Goal: Check status: Check status

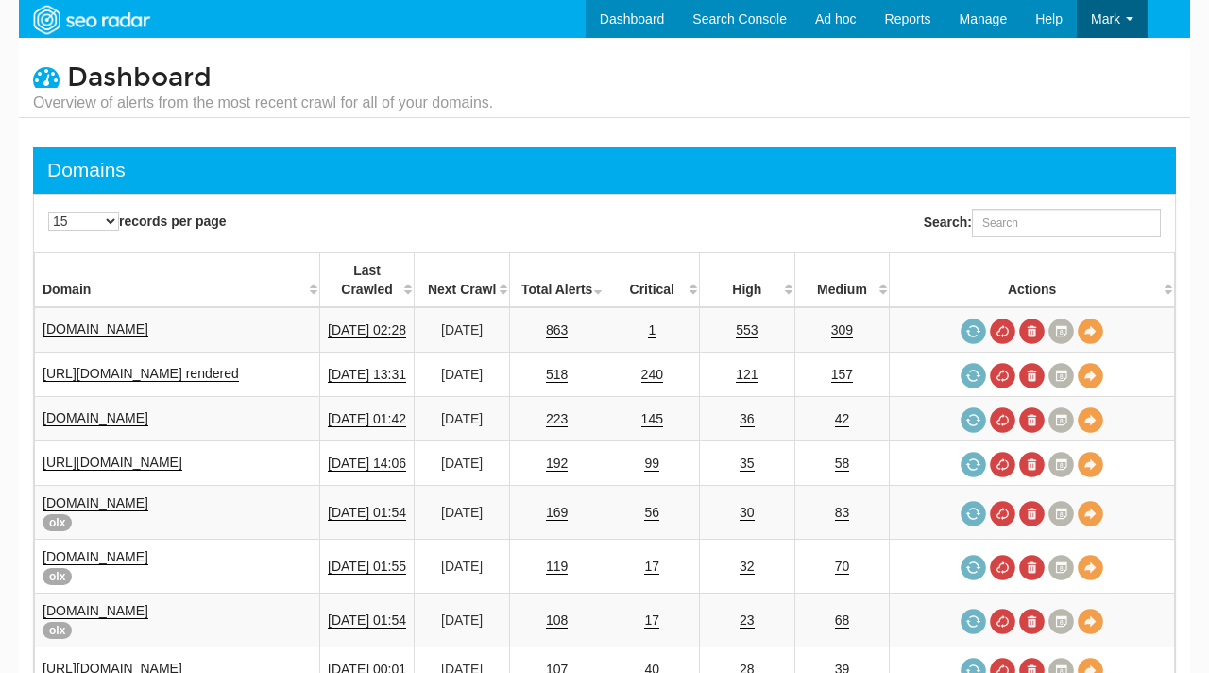
select select "25"
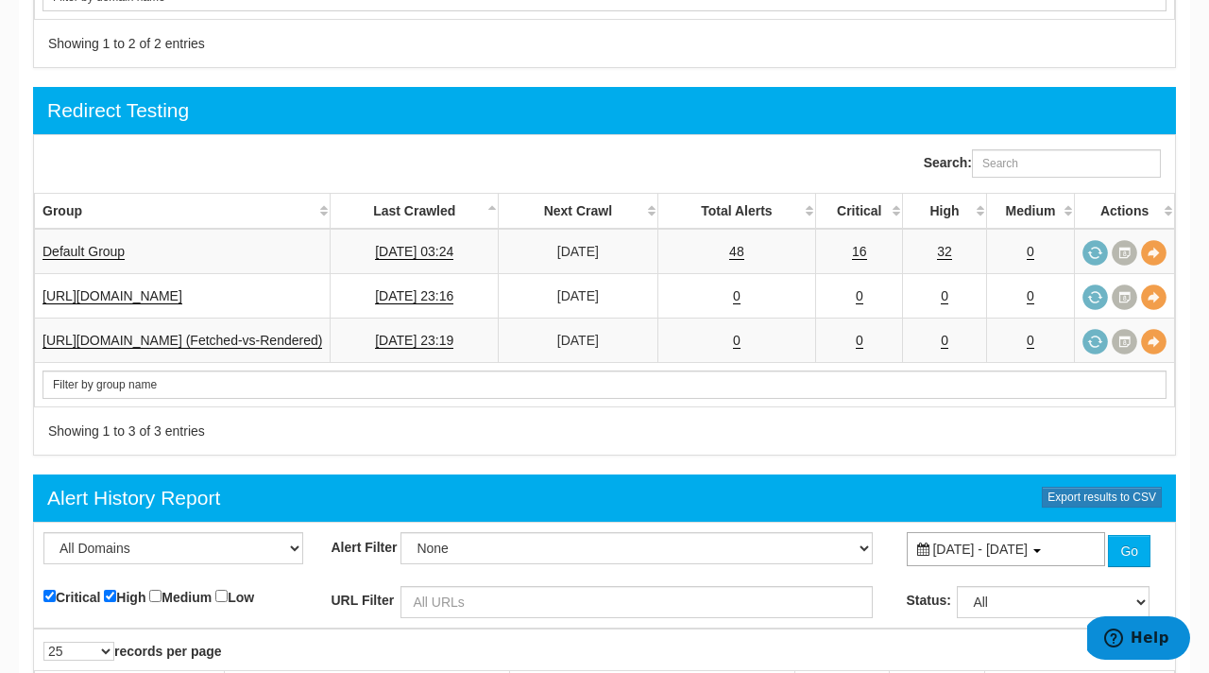
scroll to position [2329, 0]
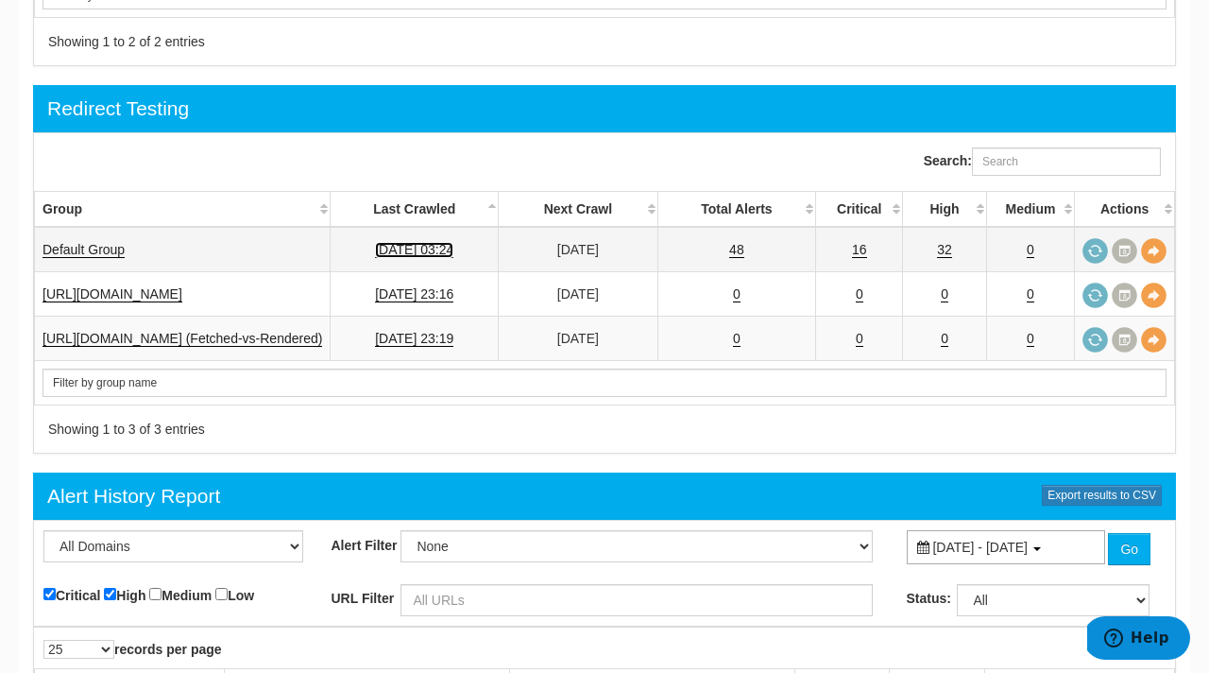
click at [446, 242] on link "[DATE] 03:24" at bounding box center [414, 250] width 78 height 16
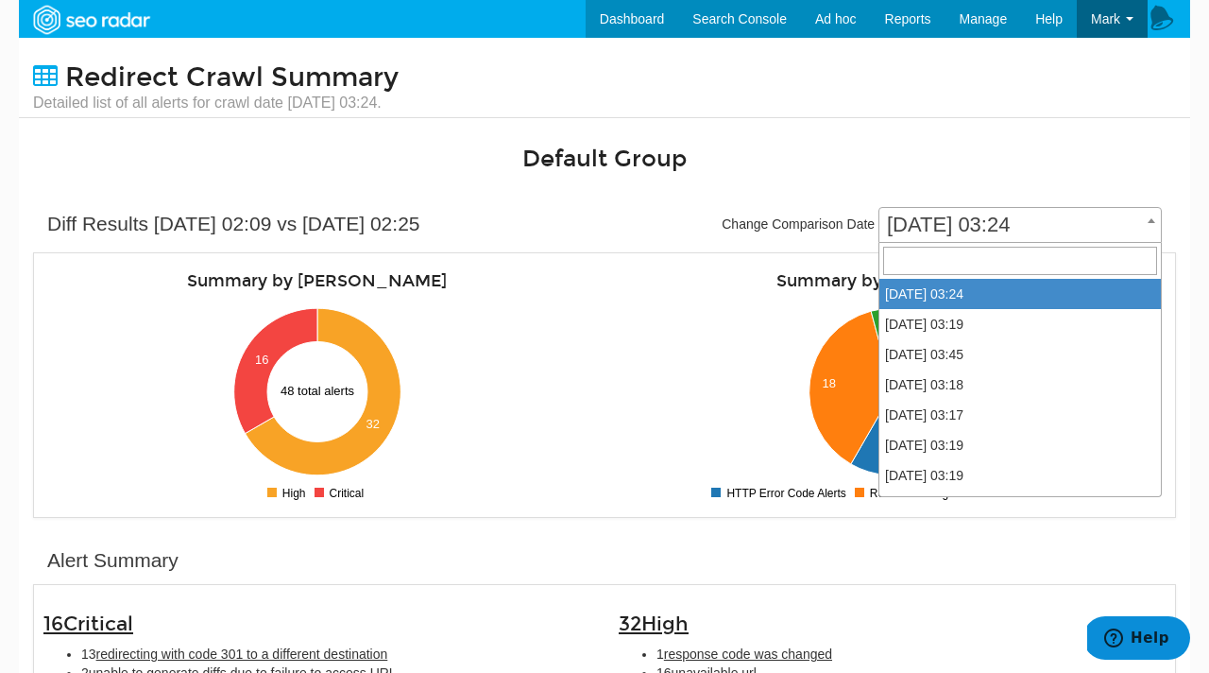
click at [953, 225] on span "[DATE] 03:24" at bounding box center [1020, 225] width 282 height 26
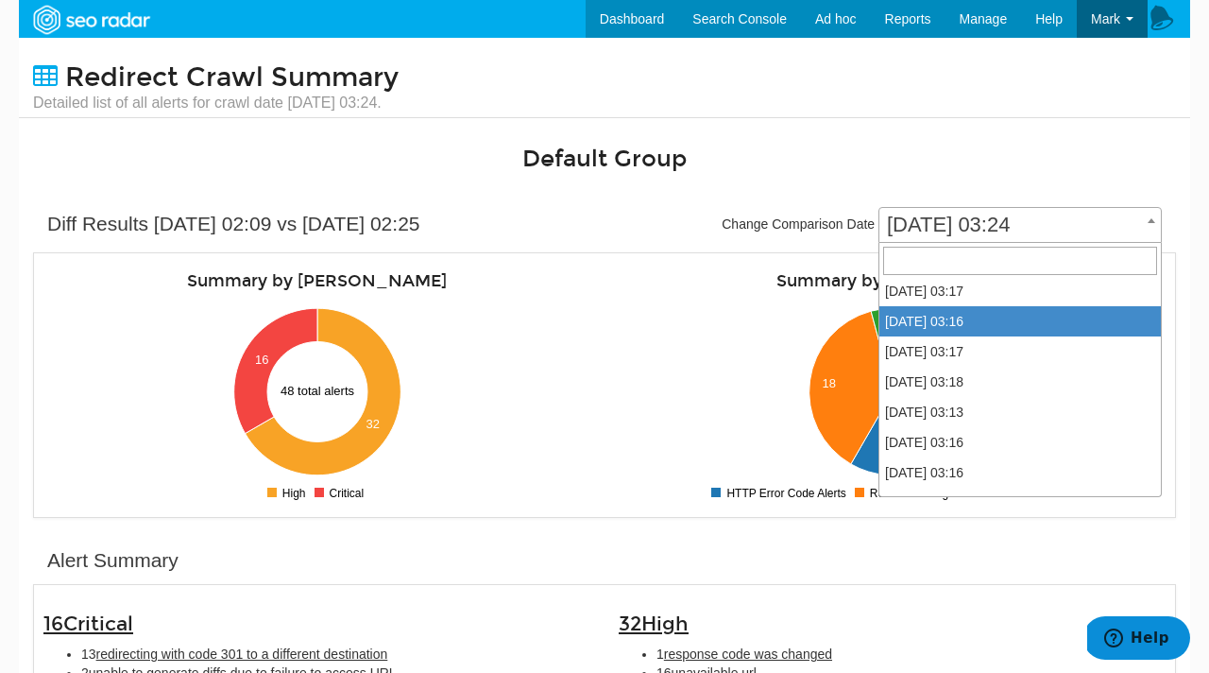
scroll to position [496, 0]
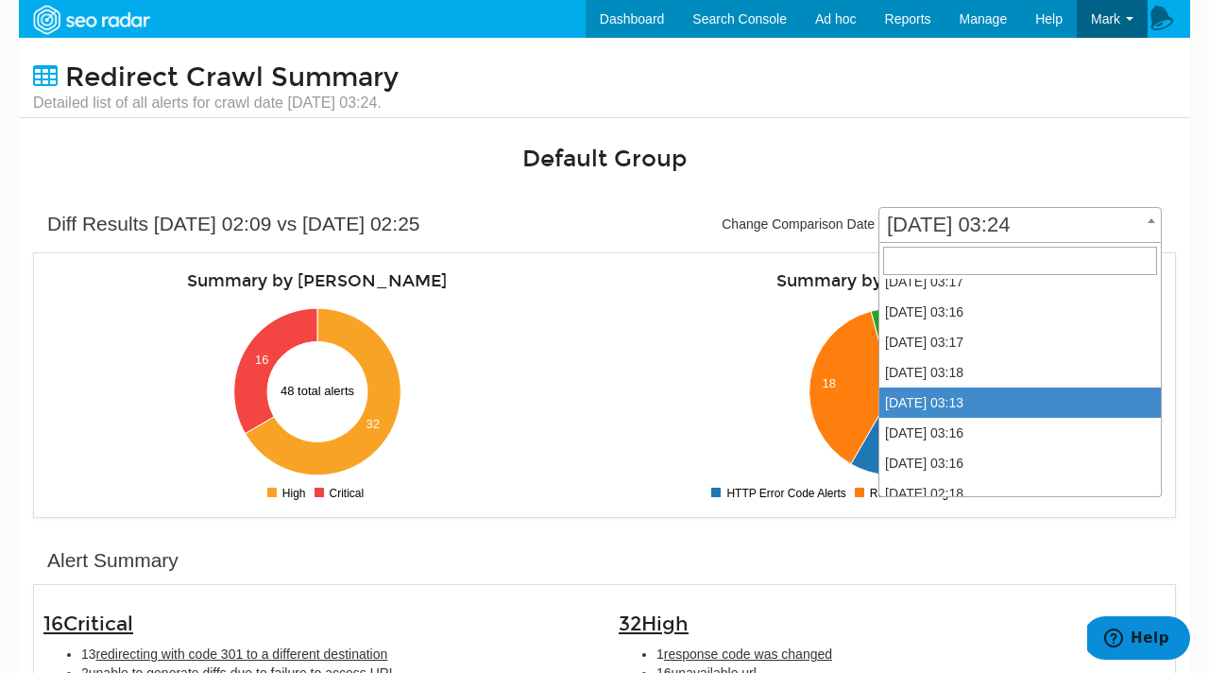
select select "59657"
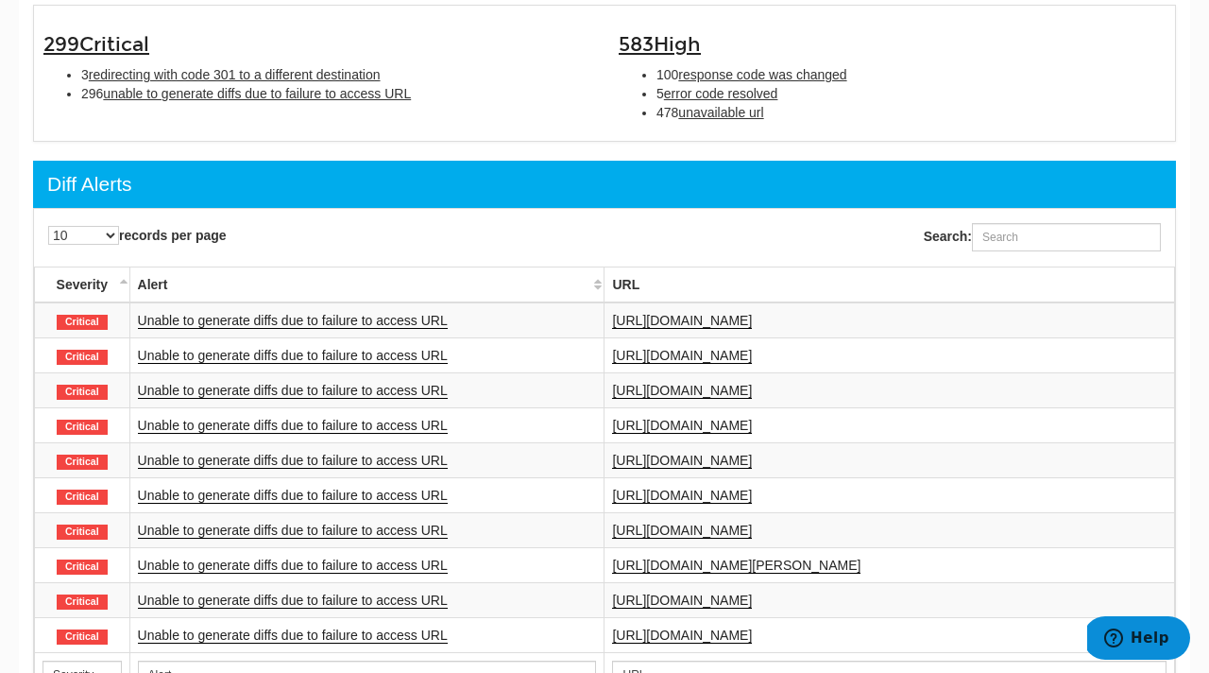
scroll to position [668, 0]
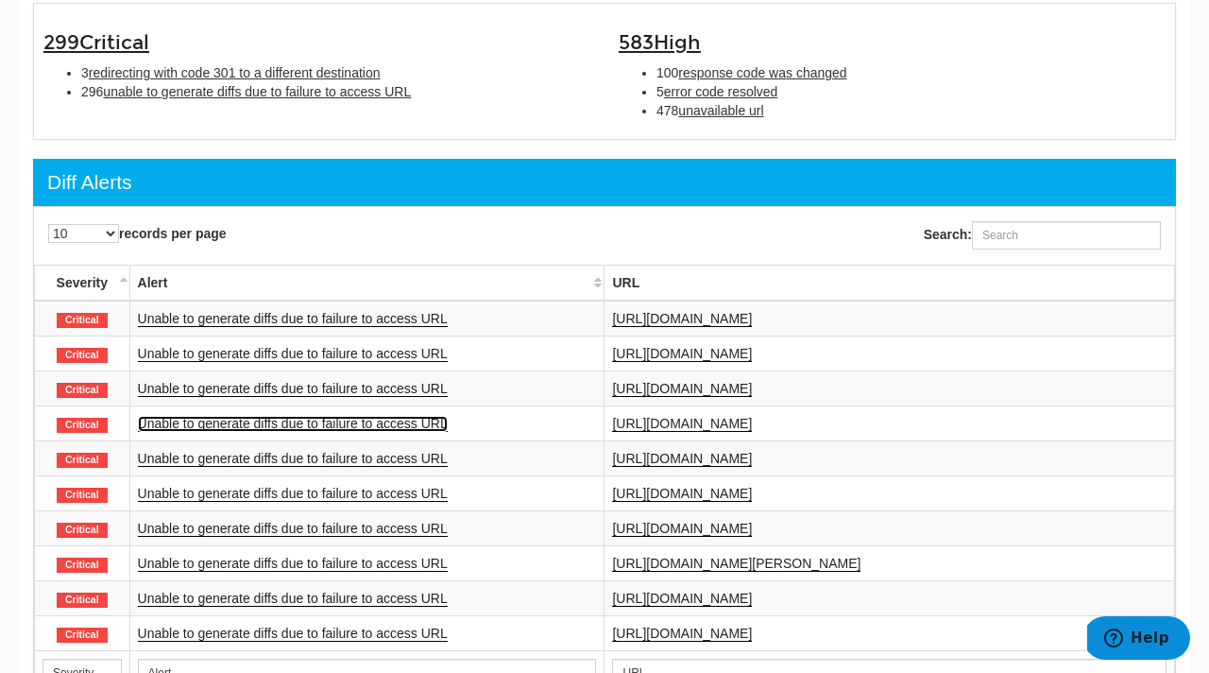
click at [389, 432] on link "Unable to generate diffs due to failure to access URL" at bounding box center [293, 424] width 310 height 16
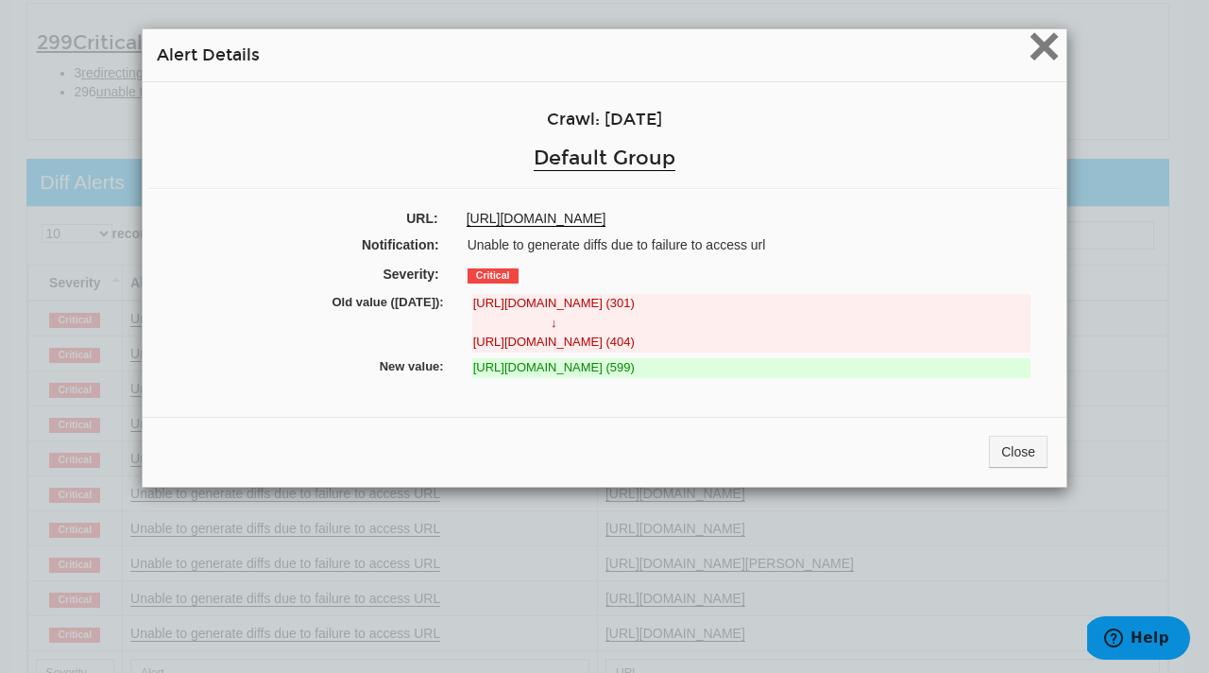
click at [1047, 55] on span "×" at bounding box center [1044, 45] width 33 height 63
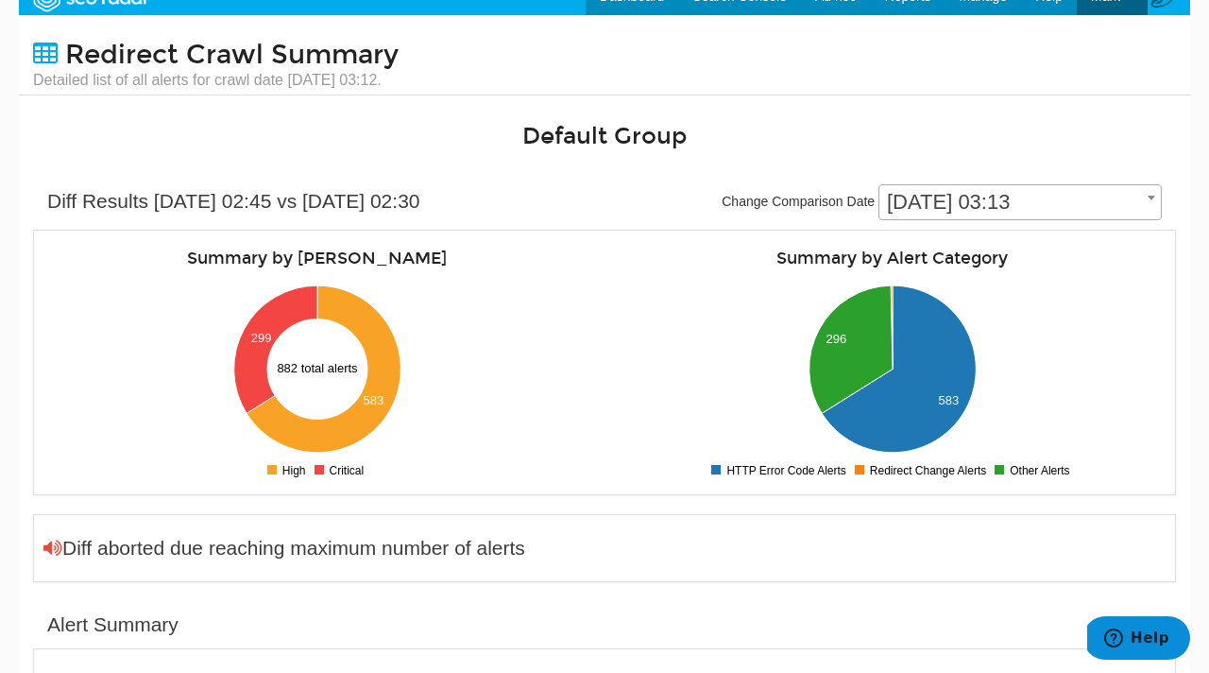
scroll to position [0, 0]
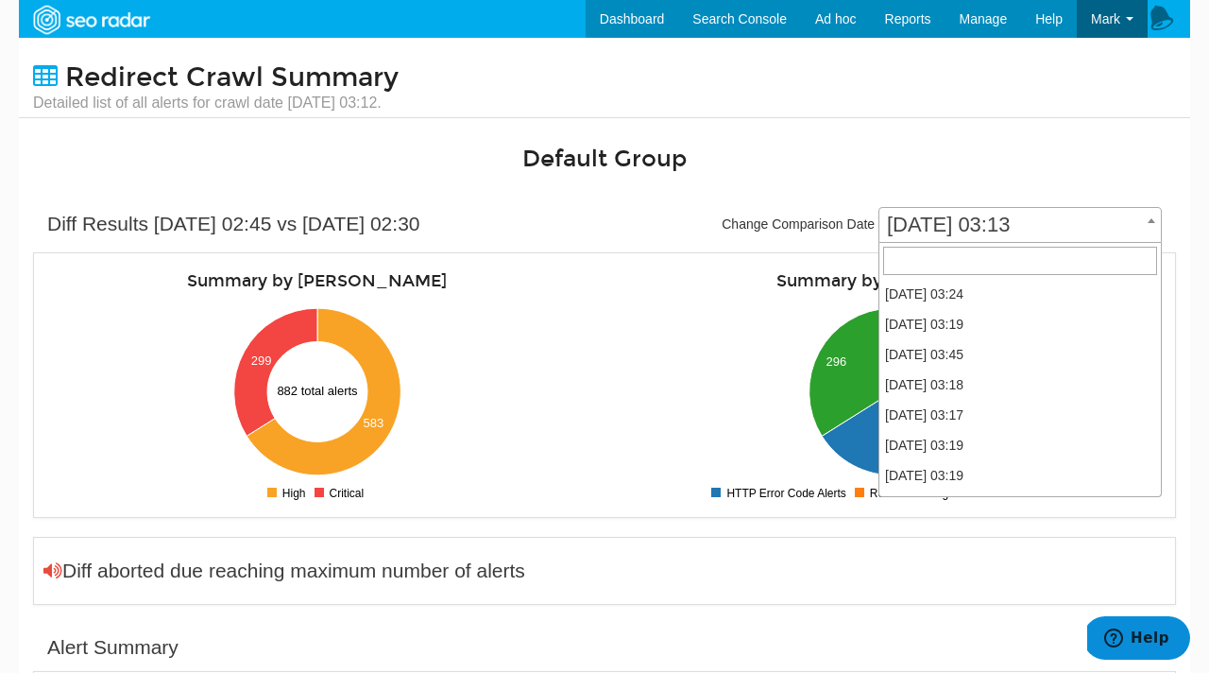
click at [975, 229] on span "[DATE] 03:13" at bounding box center [1020, 225] width 282 height 26
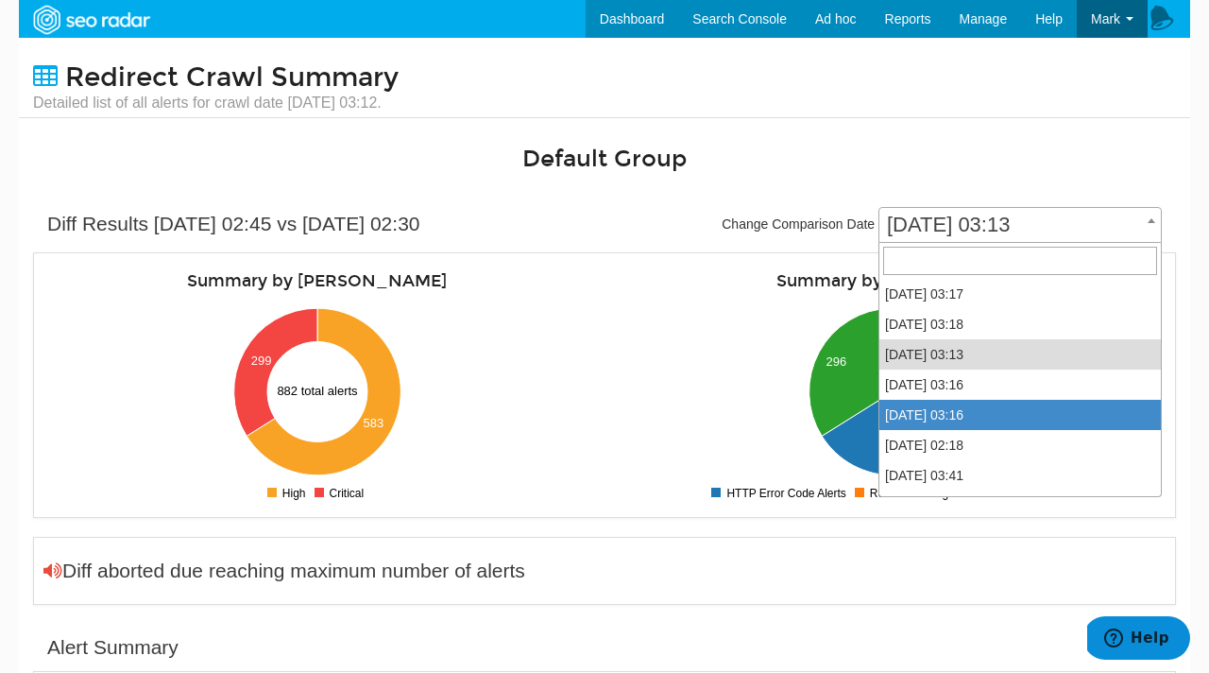
select select "59413"
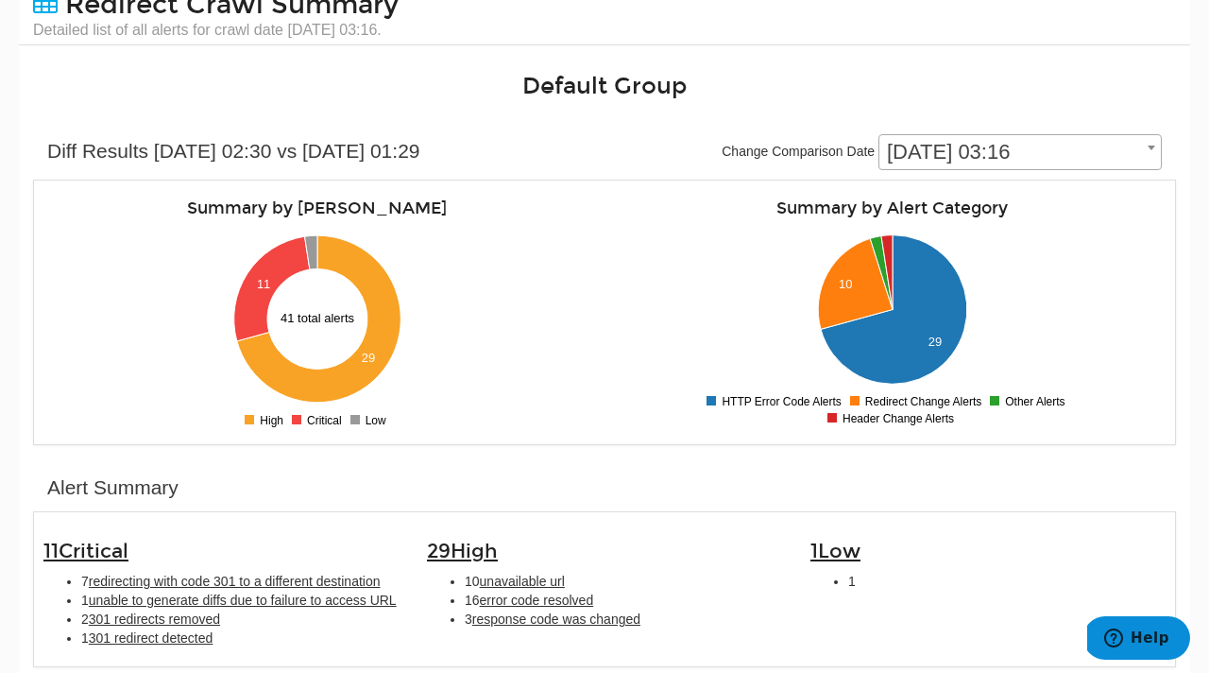
scroll to position [72, 0]
click at [1006, 164] on span "[DATE] 03:16" at bounding box center [1020, 153] width 282 height 26
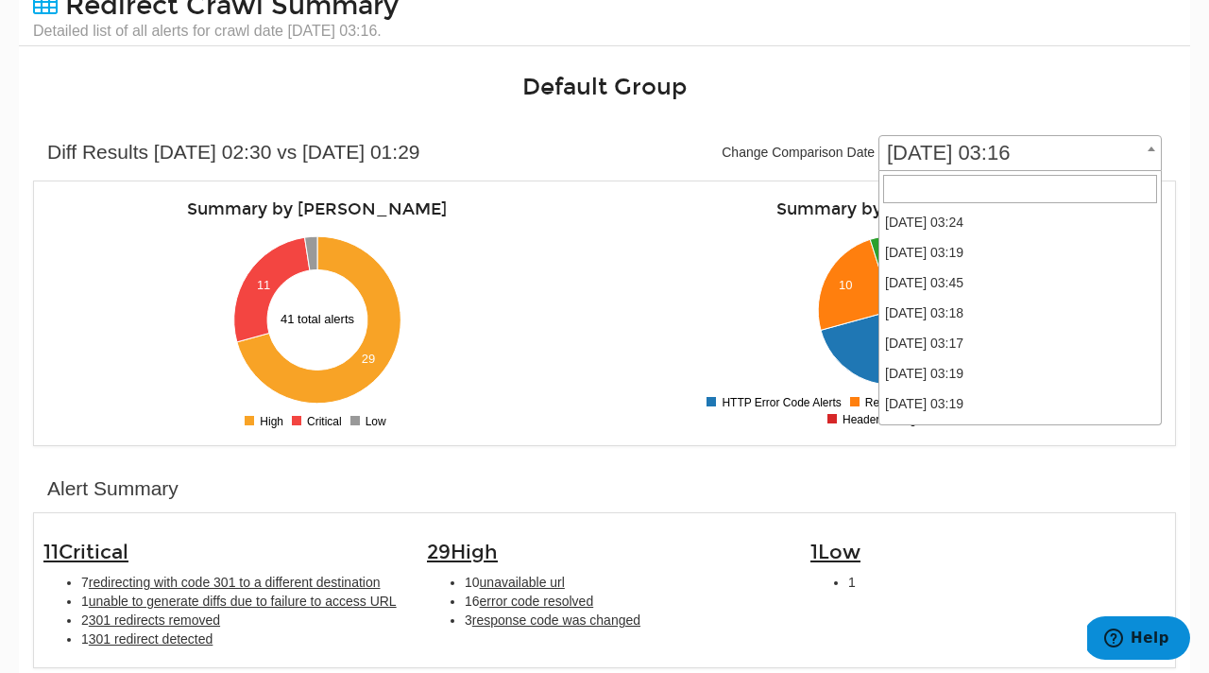
scroll to position [605, 0]
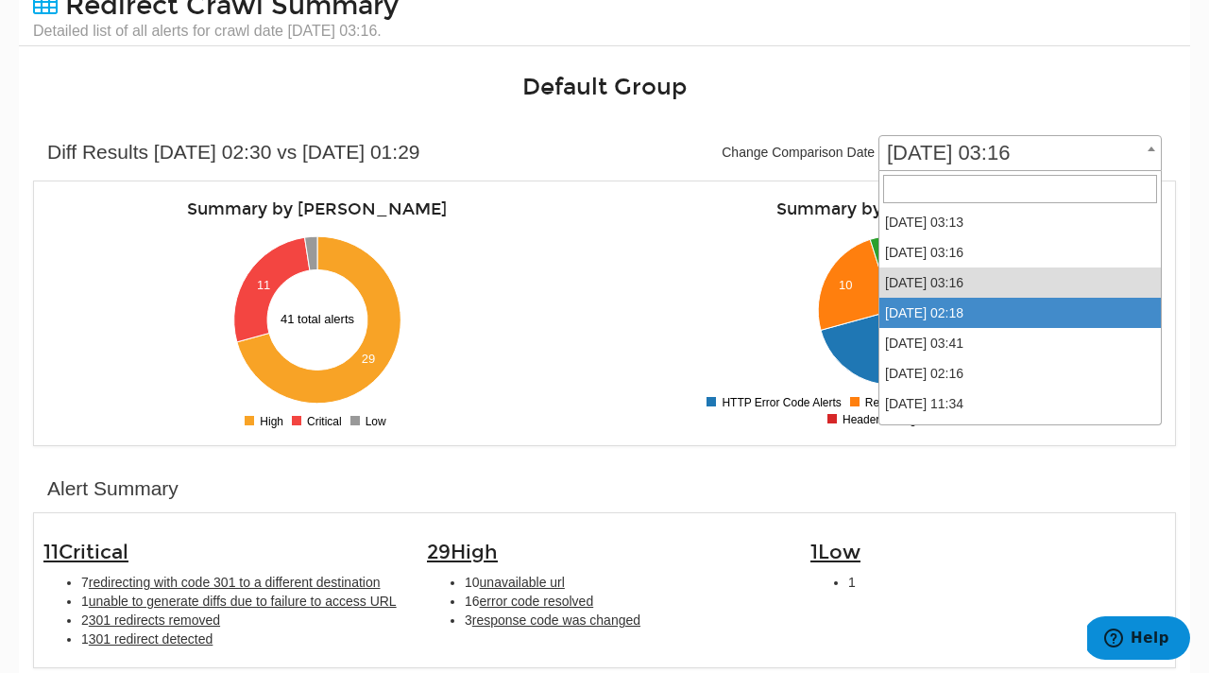
select select "59281"
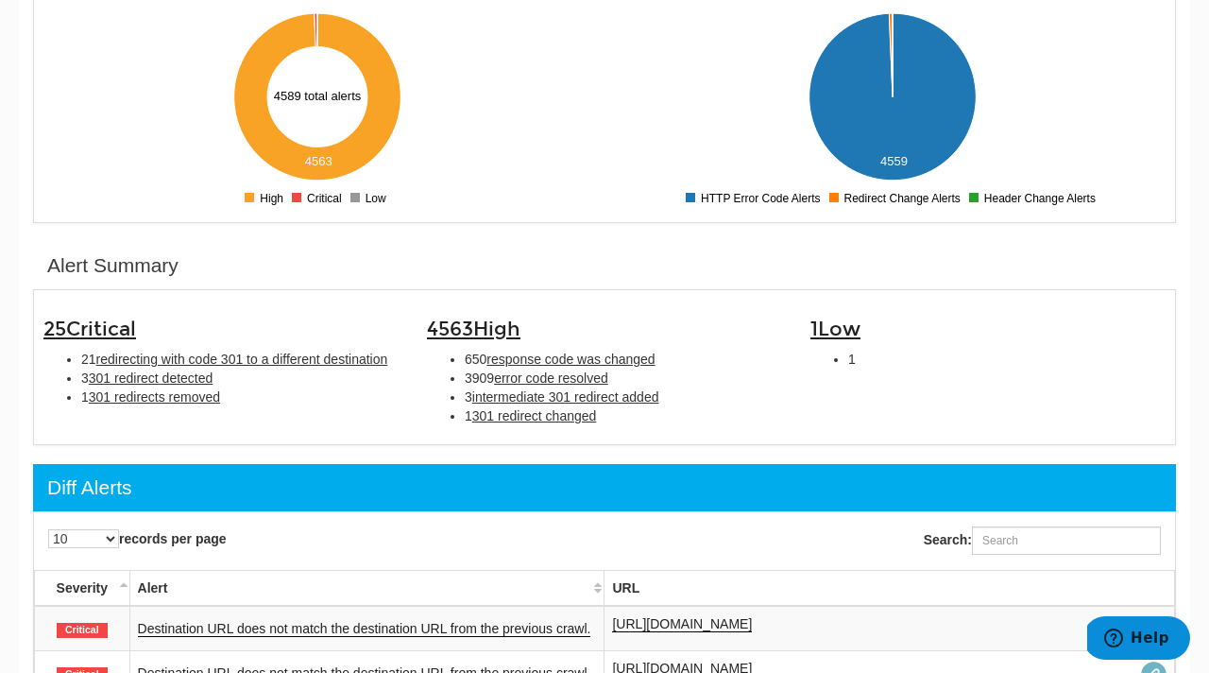
scroll to position [325, 0]
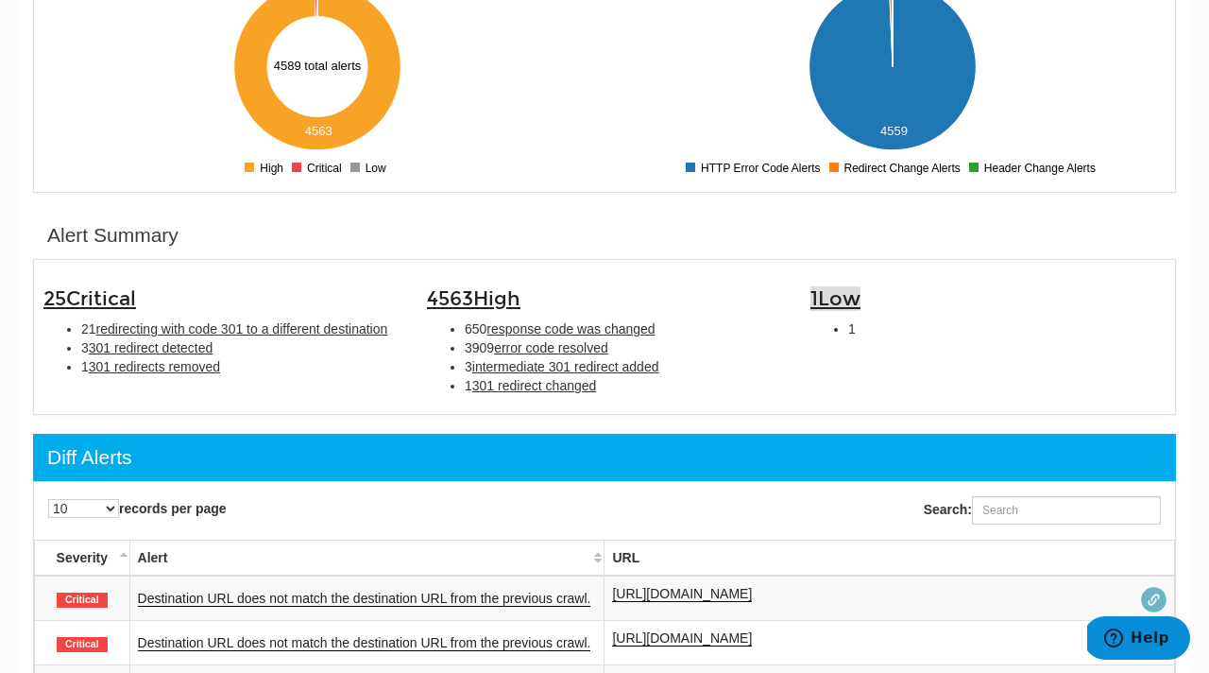
click at [846, 304] on span "Low" at bounding box center [839, 298] width 43 height 25
type input "Low"
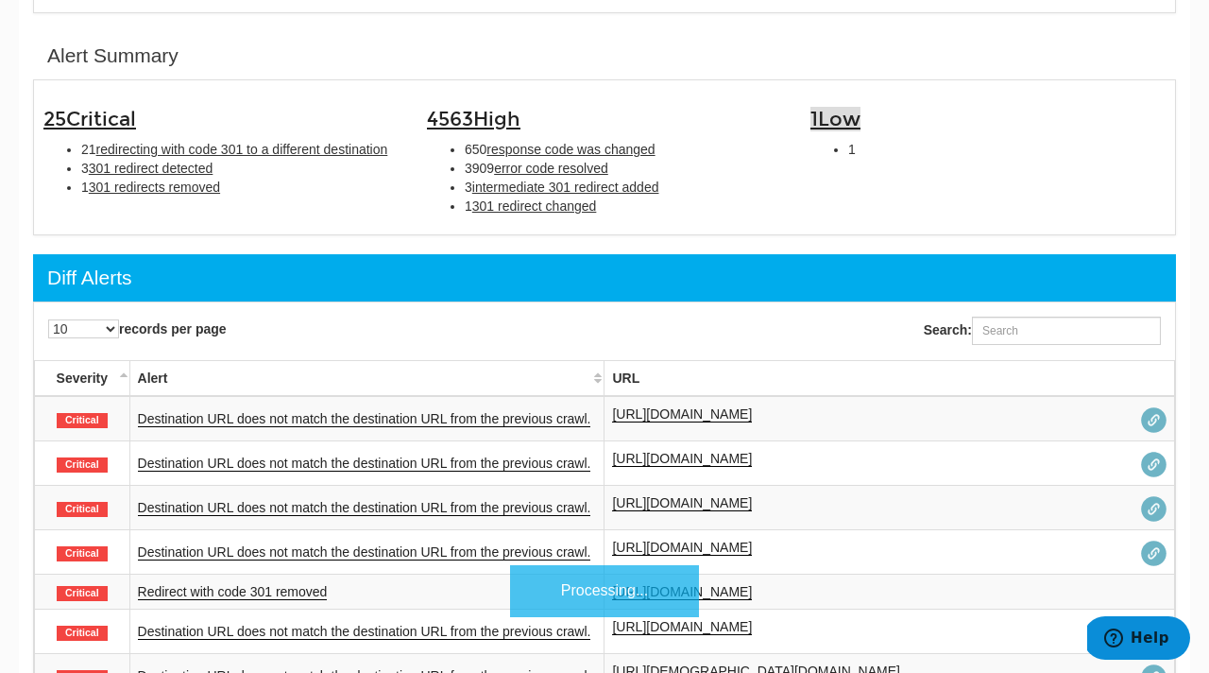
scroll to position [537, 0]
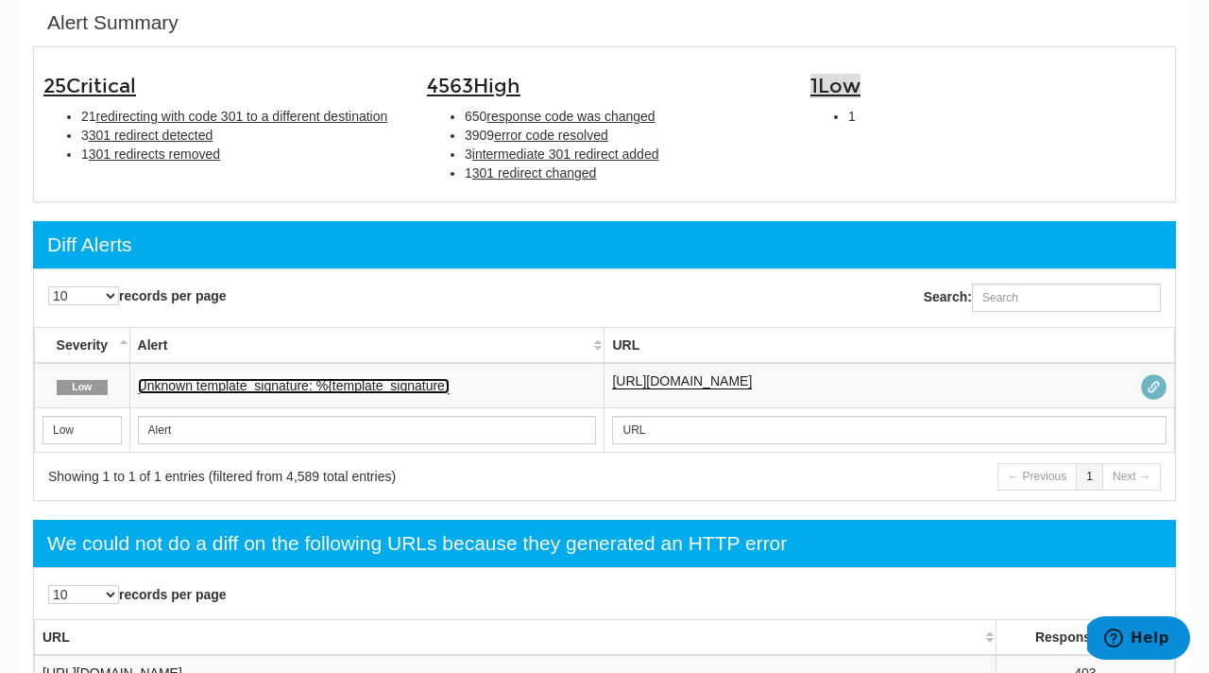
click at [416, 384] on link "Unknown template_signature: %{template_signature}" at bounding box center [294, 386] width 312 height 16
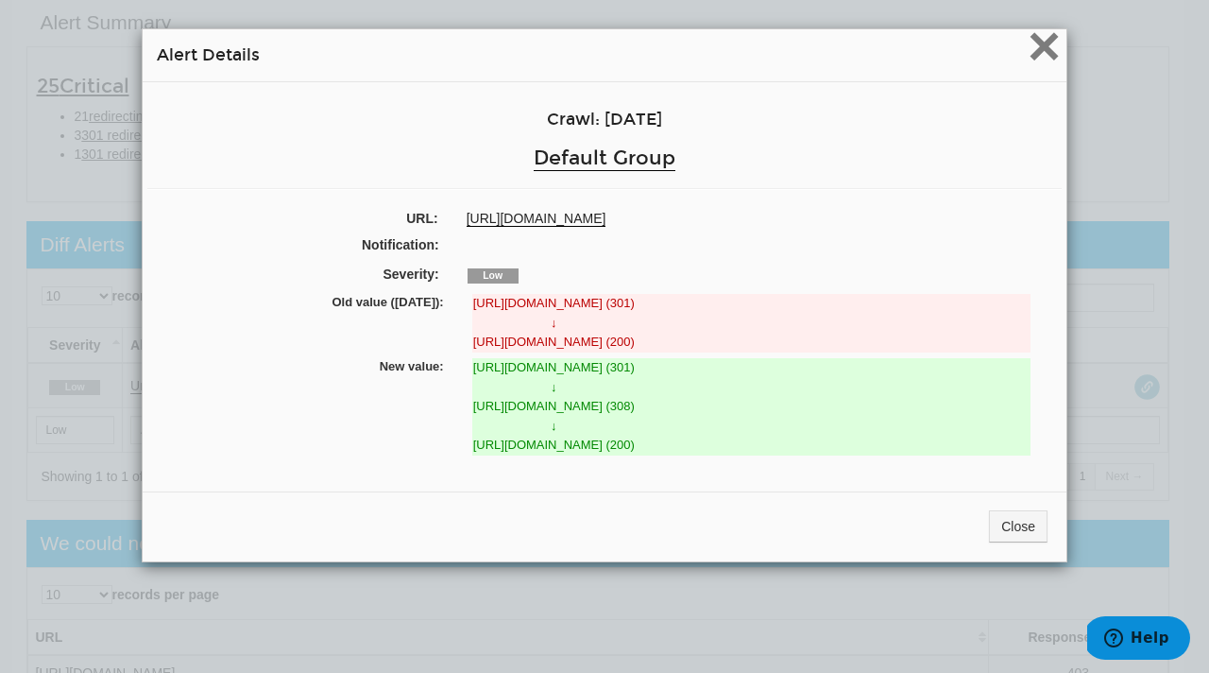
click at [1043, 50] on span "×" at bounding box center [1044, 45] width 33 height 63
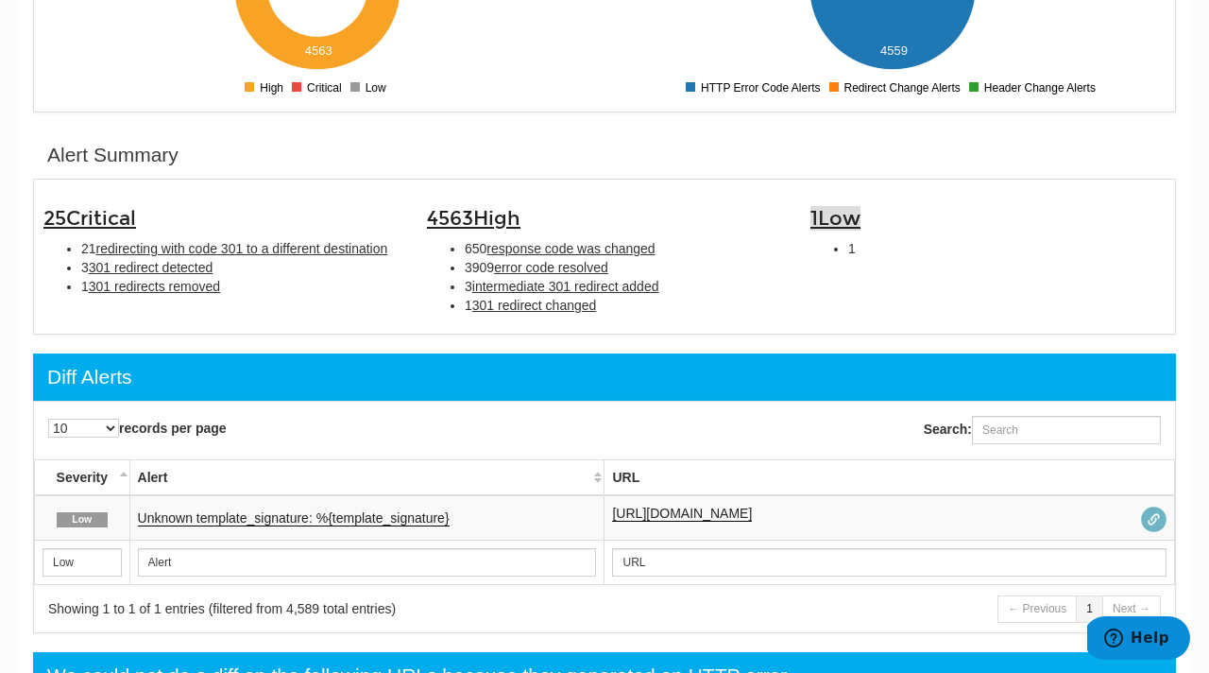
scroll to position [351, 0]
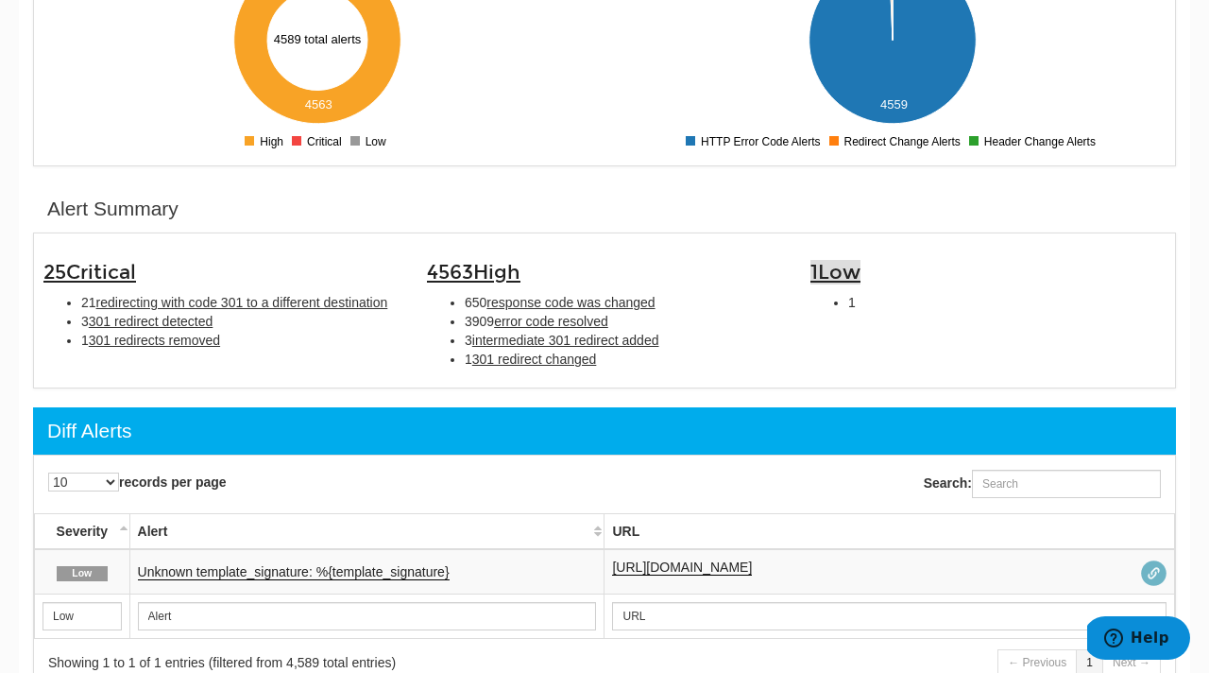
click at [827, 267] on span "Low" at bounding box center [839, 272] width 43 height 25
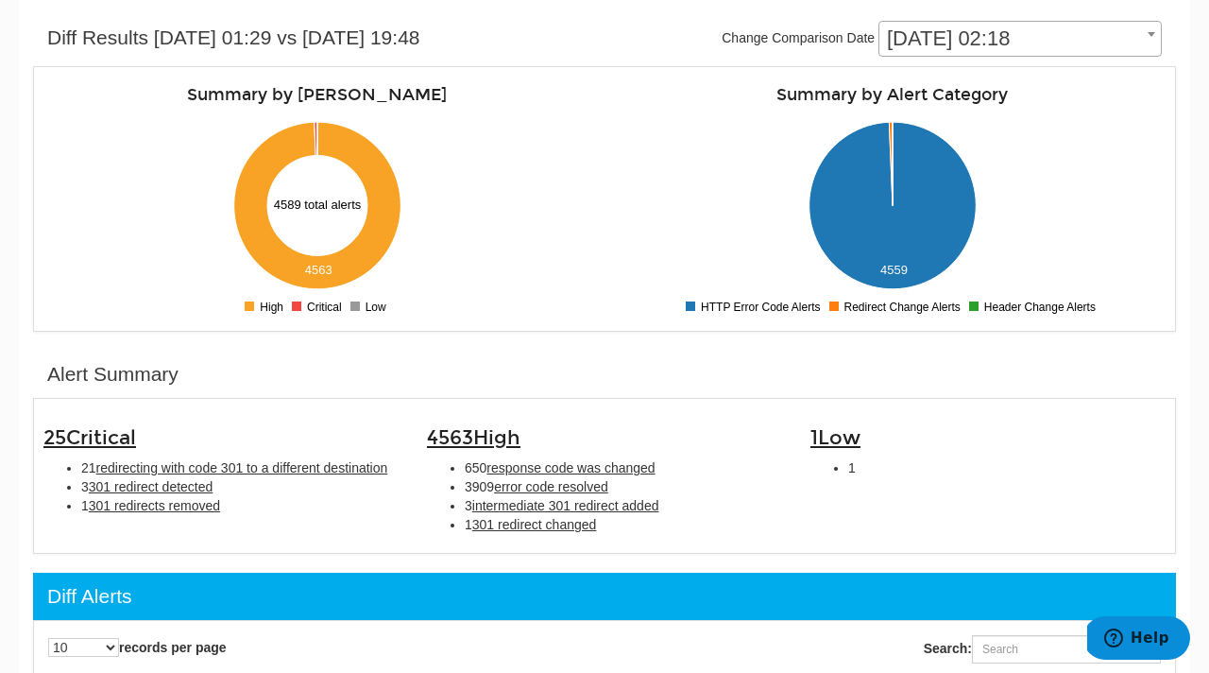
scroll to position [156, 0]
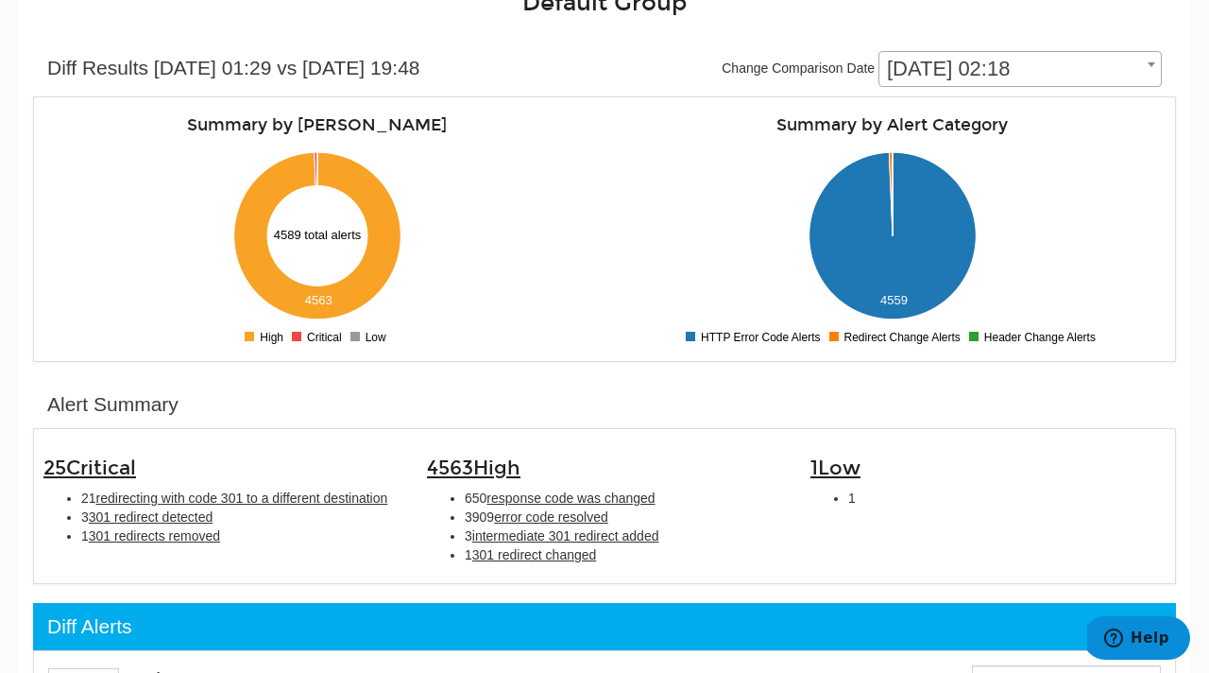
click at [999, 67] on span "[DATE] 02:18" at bounding box center [1020, 69] width 282 height 26
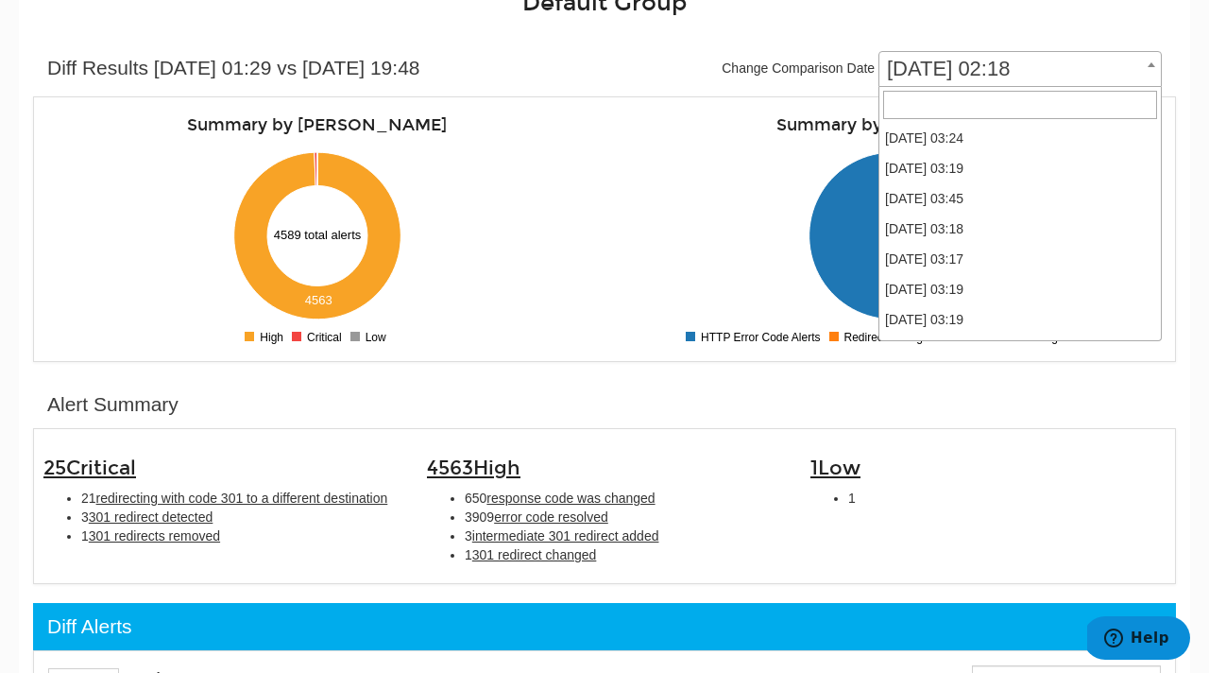
scroll to position [635, 0]
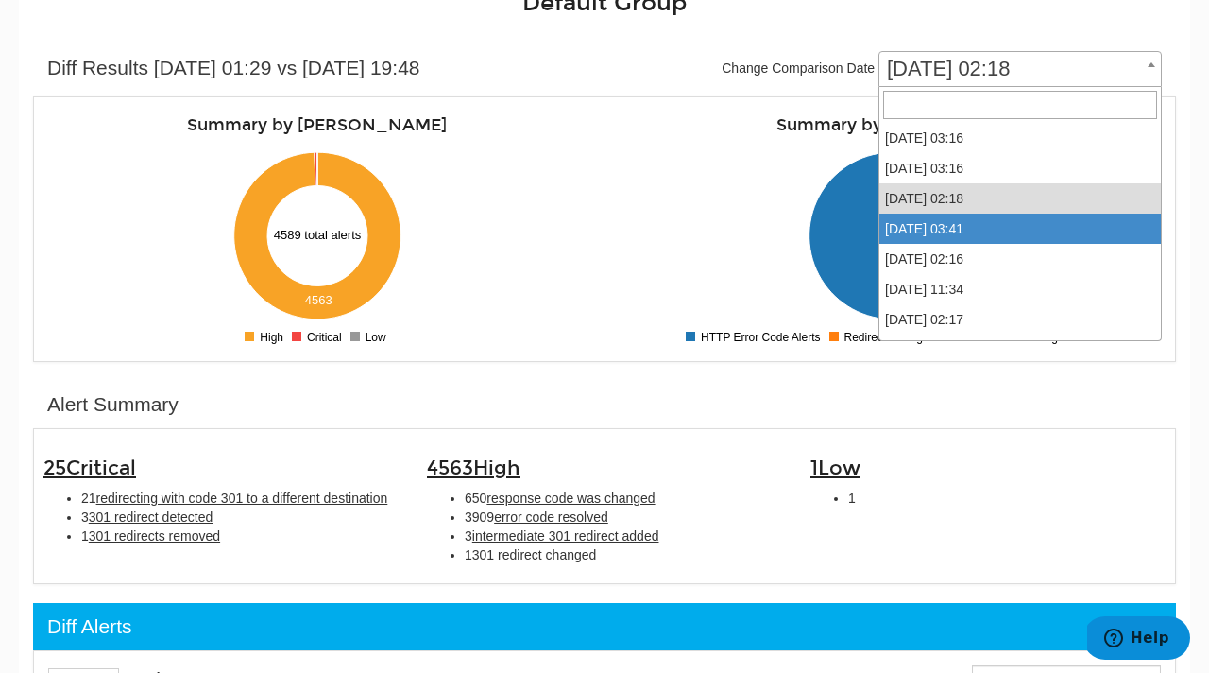
select select "59153"
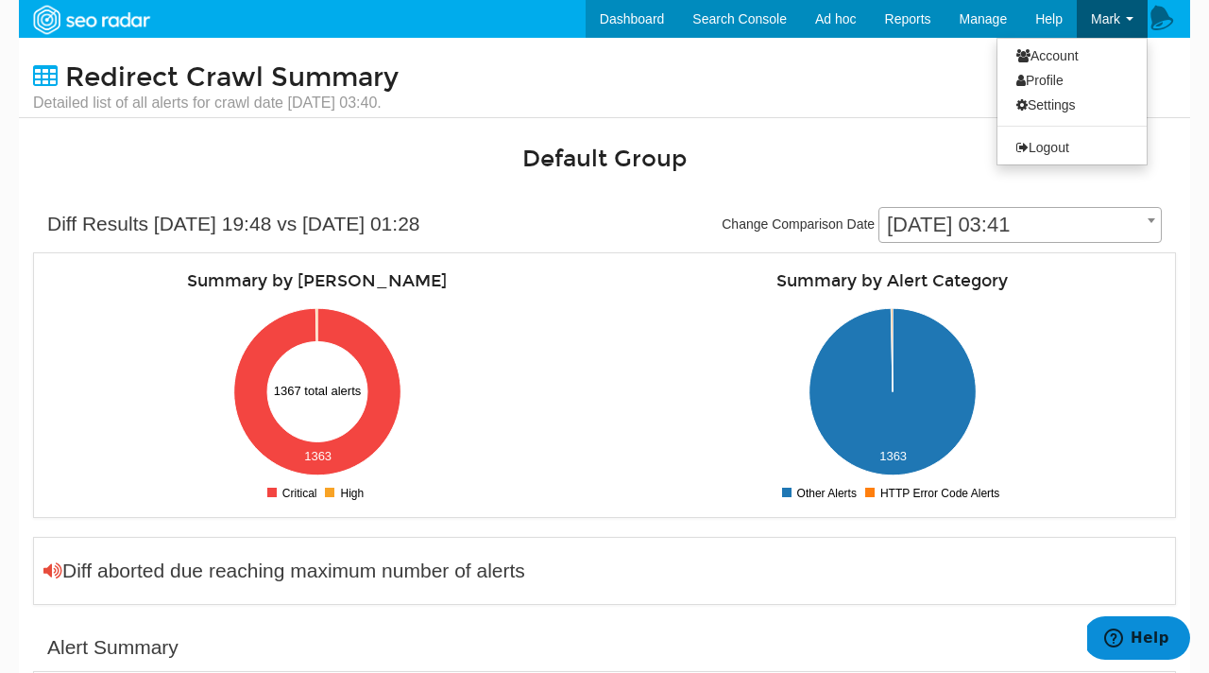
click at [1106, 16] on span "Mark" at bounding box center [1105, 18] width 29 height 15
click at [1045, 145] on link "Logout" at bounding box center [1072, 147] width 149 height 25
